Goal: Navigation & Orientation: Find specific page/section

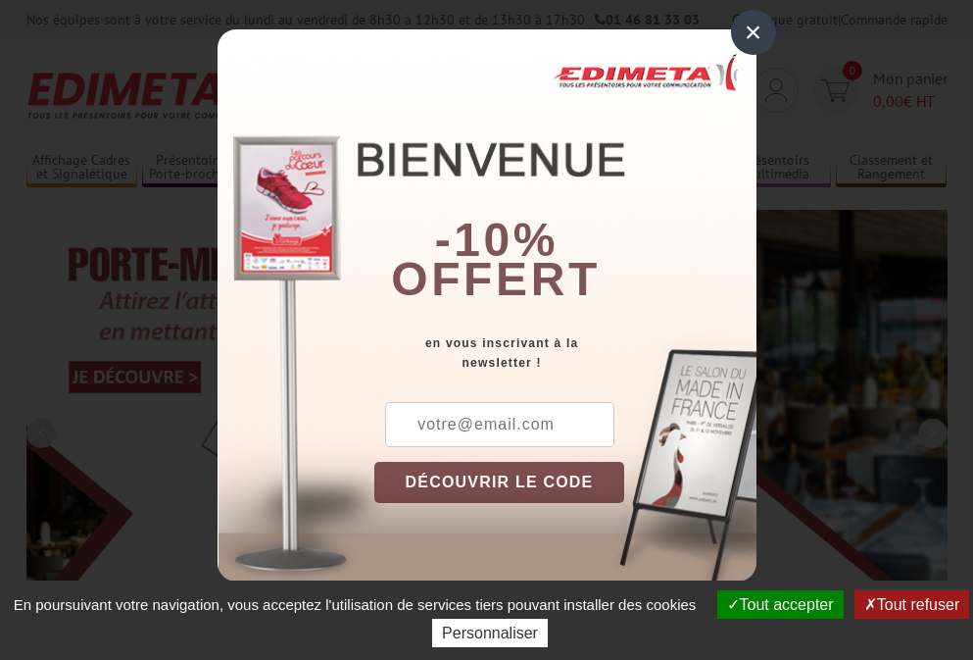
click at [777, 604] on button "Tout accepter" at bounding box center [780, 604] width 126 height 28
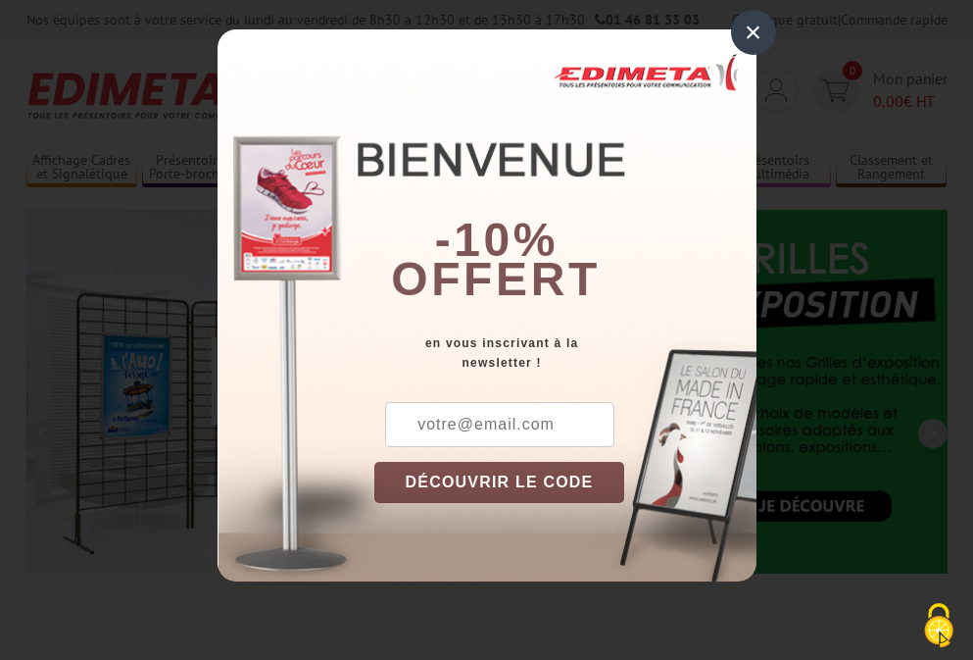
click at [753, 31] on div "×" at bounding box center [753, 32] width 45 height 45
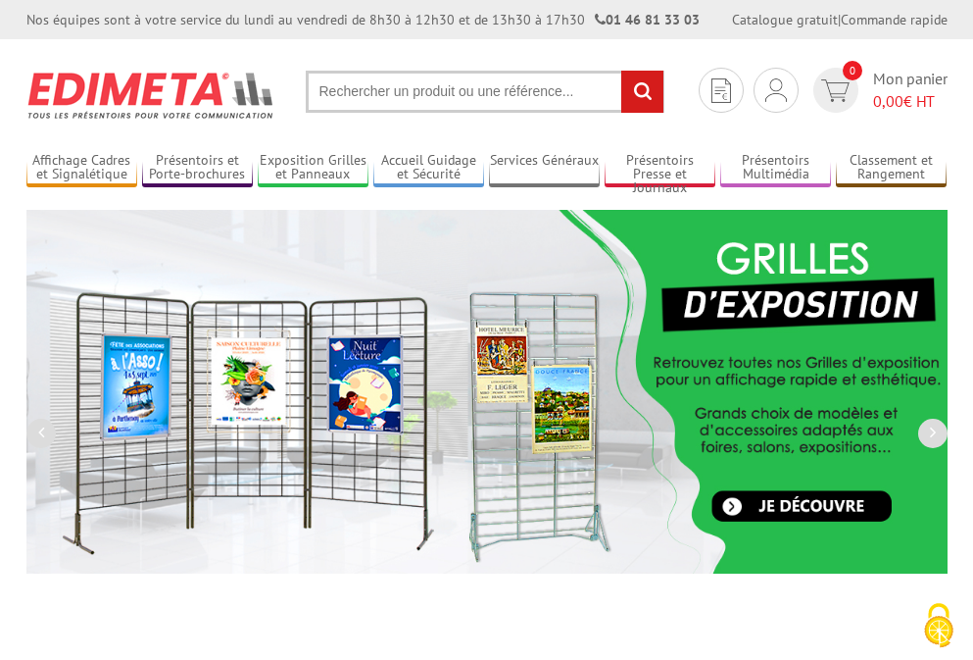
click at [0, 0] on div "Nos équipes sont à votre service du lundi au vendredi de 8h30 à 12h30 et de 13h…" at bounding box center [486, 19] width 973 height 39
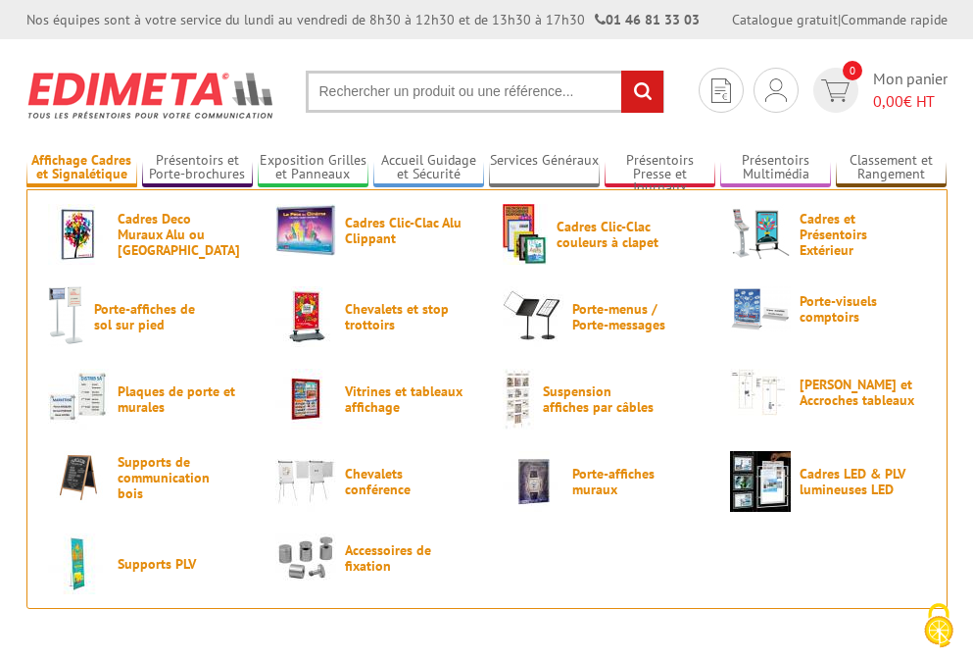
click at [81, 168] on link "Affichage Cadres et Signalétique" at bounding box center [81, 168] width 111 height 32
